Goal: Information Seeking & Learning: Learn about a topic

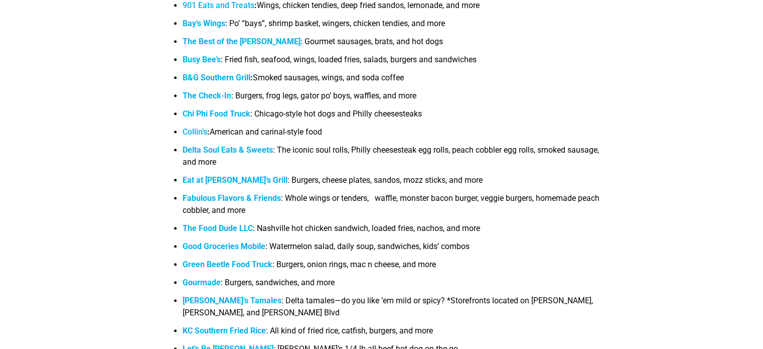
scroll to position [1036, 0]
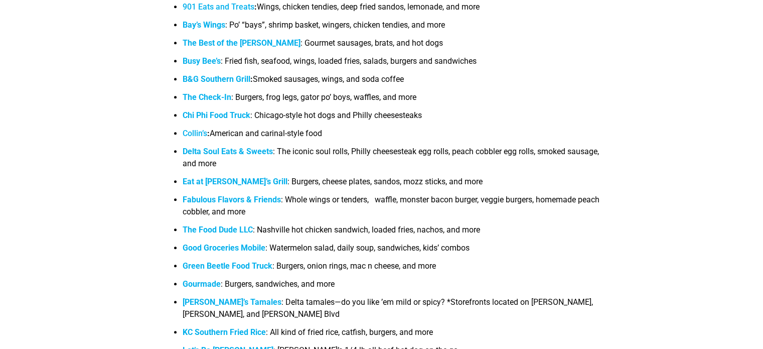
click at [225, 44] on strong "The Best of the [PERSON_NAME]" at bounding box center [242, 43] width 118 height 10
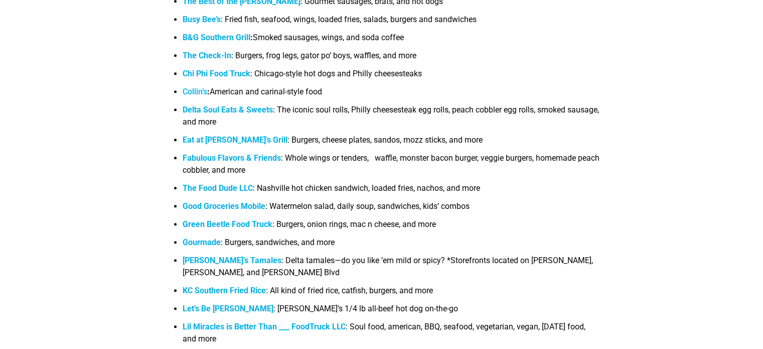
scroll to position [1080, 0]
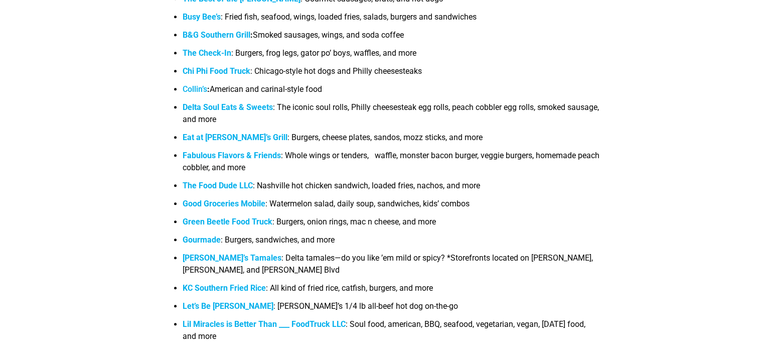
click at [210, 140] on strong "Eat at [PERSON_NAME]’s Grill" at bounding box center [235, 137] width 105 height 10
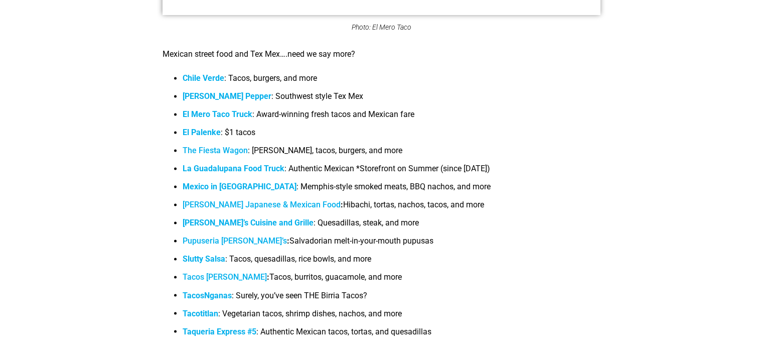
scroll to position [5440, 0]
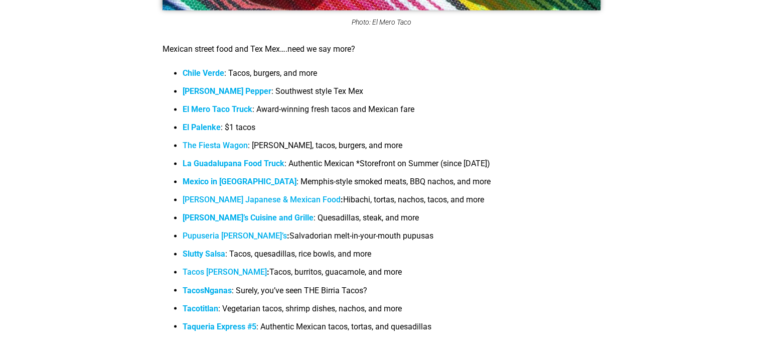
click at [211, 285] on strong "TacosNganas" at bounding box center [207, 290] width 49 height 10
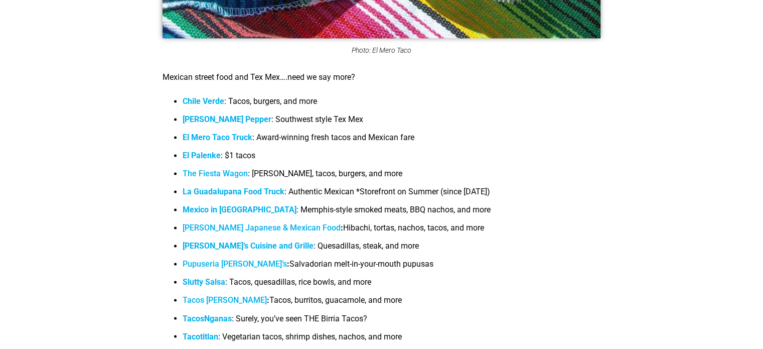
scroll to position [5413, 0]
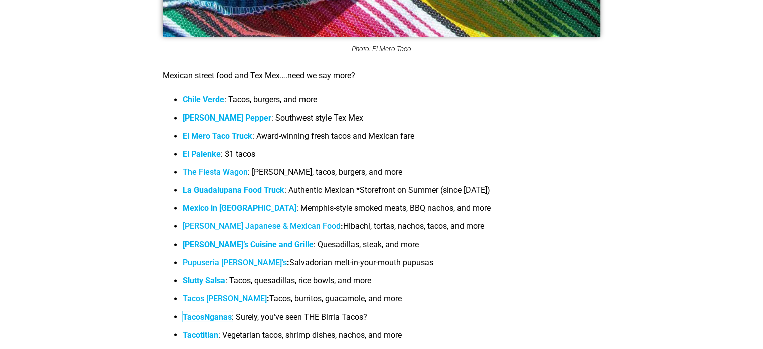
click at [213, 185] on strong "La Guadalupana Food Truck" at bounding box center [234, 190] width 102 height 10
click at [239, 167] on link "The Fiesta Wagon" at bounding box center [215, 172] width 65 height 10
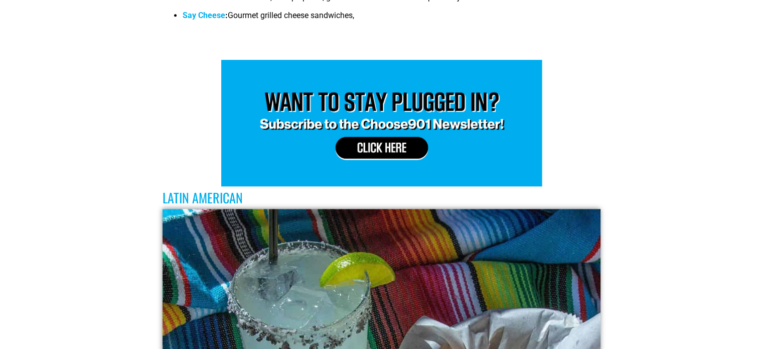
scroll to position [4498, 0]
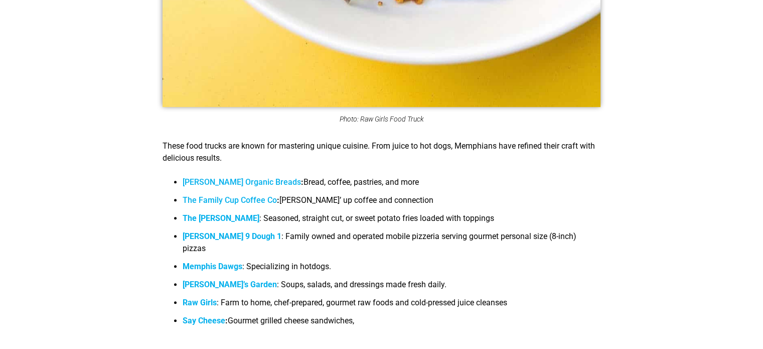
click at [214, 261] on b "Memphis Dawgs" at bounding box center [213, 266] width 60 height 10
click at [219, 213] on b "The [PERSON_NAME]" at bounding box center [221, 218] width 77 height 10
click at [224, 231] on b "[PERSON_NAME] 9 Dough 1" at bounding box center [232, 236] width 99 height 10
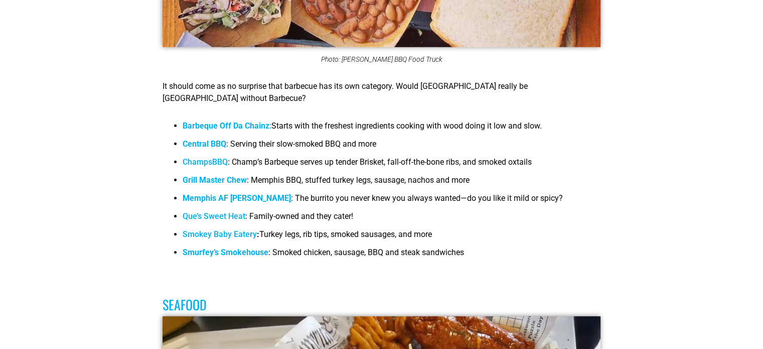
scroll to position [3134, 0]
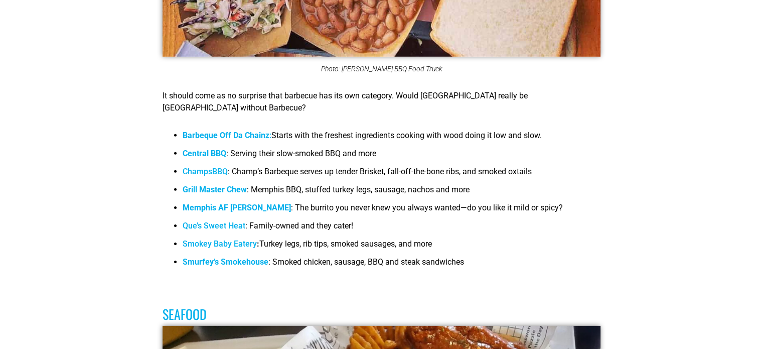
click at [211, 149] on b "Central BBQ" at bounding box center [205, 154] width 44 height 10
click at [232, 203] on strong "Memphis AF [PERSON_NAME]" at bounding box center [237, 208] width 108 height 10
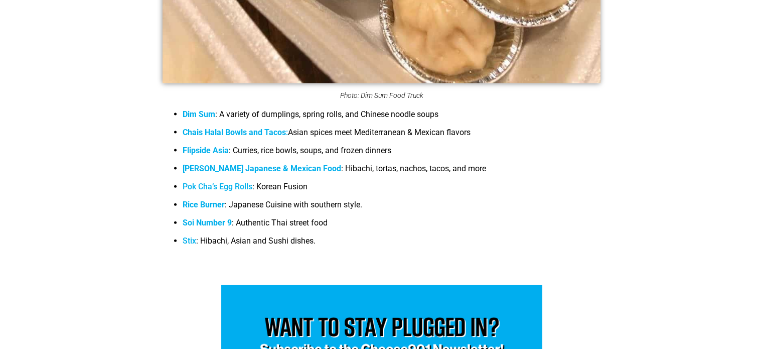
scroll to position [2204, 0]
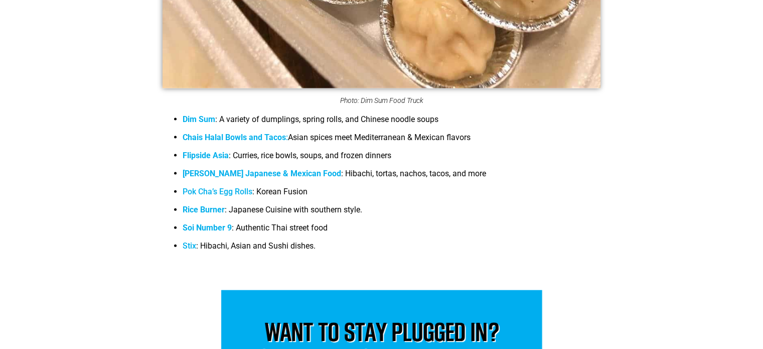
click at [235, 169] on span "[PERSON_NAME] Japanese & Mexican Food" at bounding box center [262, 174] width 159 height 10
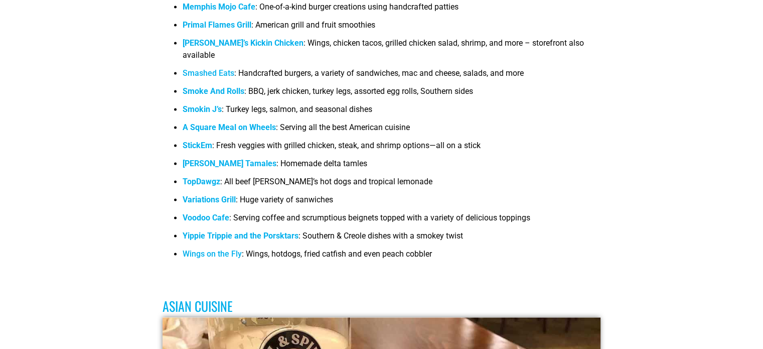
scroll to position [1425, 0]
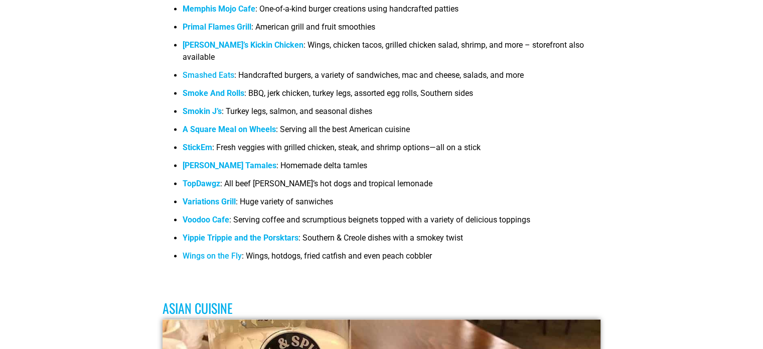
click at [223, 251] on link "Wings on the Fly" at bounding box center [212, 256] width 59 height 10
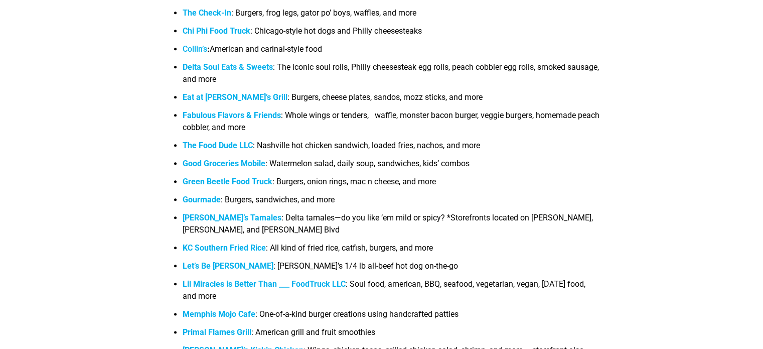
click at [239, 180] on strong "Green Beetle Food Truck" at bounding box center [228, 182] width 90 height 10
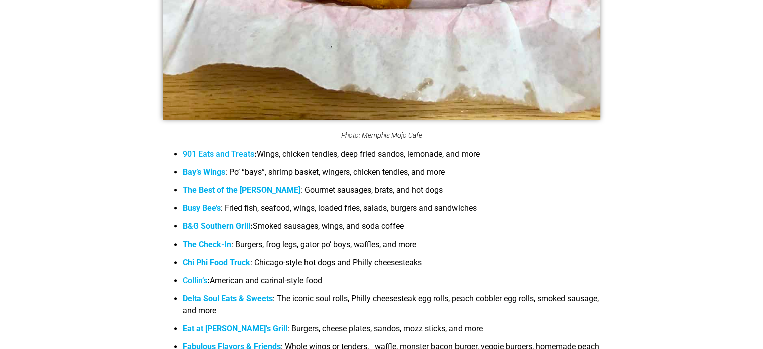
scroll to position [888, 0]
